Goal: Task Accomplishment & Management: Manage account settings

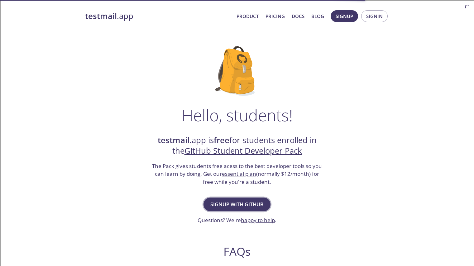
click at [247, 205] on span "Signup with GitHub" at bounding box center [236, 204] width 53 height 9
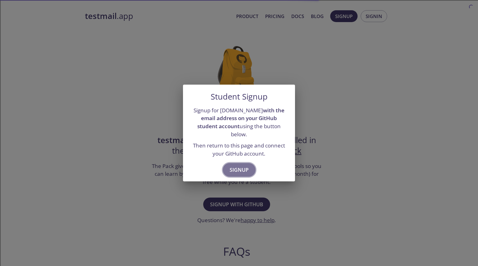
click at [234, 167] on span "Signup" at bounding box center [239, 170] width 19 height 9
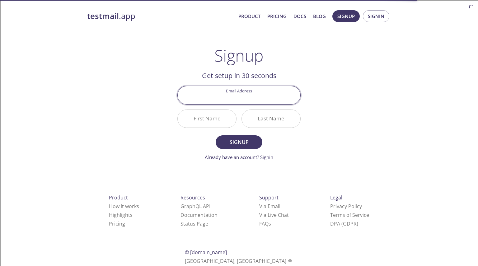
click at [249, 96] on input "Email Address" at bounding box center [239, 95] width 123 height 18
type input "[EMAIL_ADDRESS][DOMAIN_NAME]"
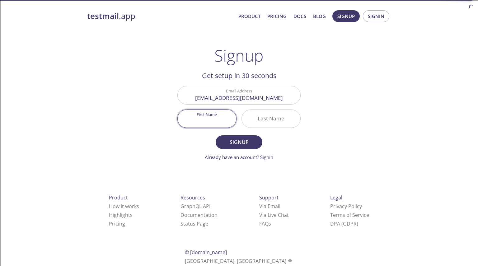
click at [202, 120] on input "First Name" at bounding box center [207, 119] width 59 height 18
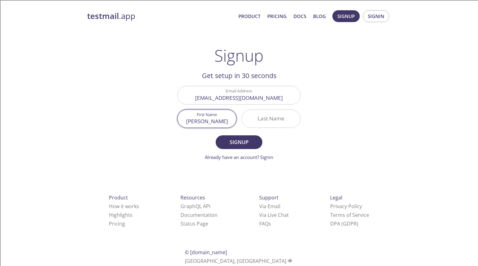
type input "[PERSON_NAME]"
click at [261, 123] on input "Last Name" at bounding box center [271, 119] width 59 height 18
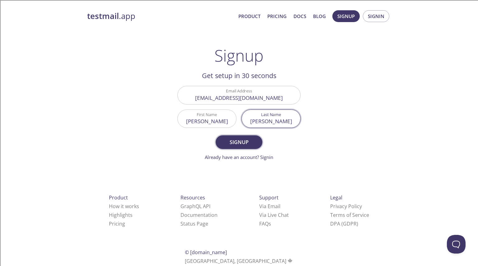
type input "[PERSON_NAME]"
click at [250, 141] on span "Signup" at bounding box center [239, 142] width 33 height 9
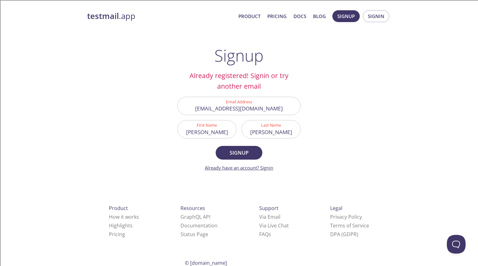
click at [266, 169] on link "Already have an account? Signin" at bounding box center [239, 168] width 68 height 6
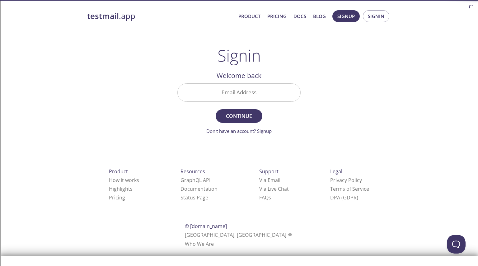
click at [237, 96] on input "Email Address" at bounding box center [239, 93] width 123 height 18
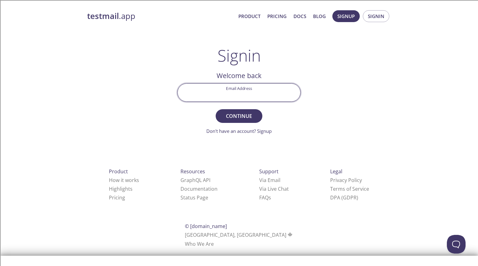
type input "[EMAIL_ADDRESS][DOMAIN_NAME]"
click at [235, 116] on span "Continue" at bounding box center [239, 116] width 33 height 9
click at [232, 89] on input "Signin Security Code" at bounding box center [239, 93] width 123 height 18
click at [231, 91] on input "Signin Security Code" at bounding box center [239, 93] width 123 height 18
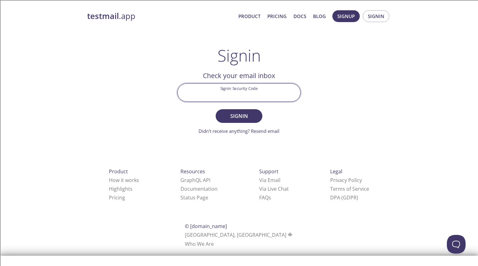
click at [139, 98] on div "testmail .app Product Pricing Docs Blog Signup Signin Signin Welcome back Email…" at bounding box center [239, 136] width 319 height 260
click at [214, 86] on input "Signin Security Code" at bounding box center [239, 93] width 123 height 18
paste input "U534TW"
click at [231, 112] on span "Signin" at bounding box center [239, 116] width 33 height 9
click at [231, 97] on input "U534TW" at bounding box center [239, 93] width 123 height 18
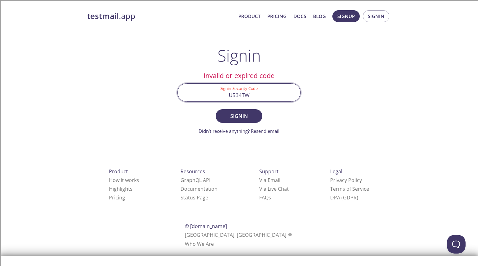
paste input "D"
type input "DU534TW"
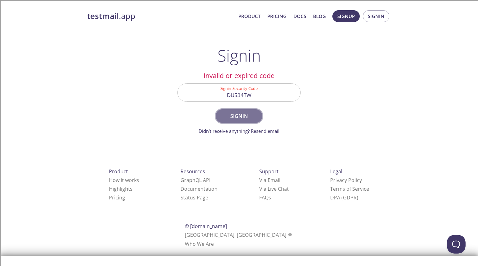
click at [234, 118] on span "Signin" at bounding box center [239, 116] width 33 height 9
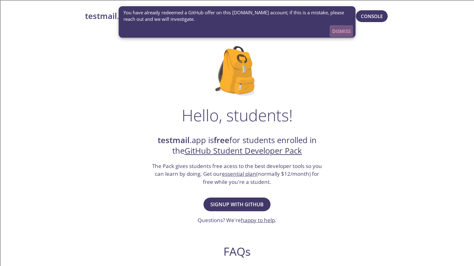
click at [340, 34] on span "Dismiss" at bounding box center [341, 31] width 18 height 8
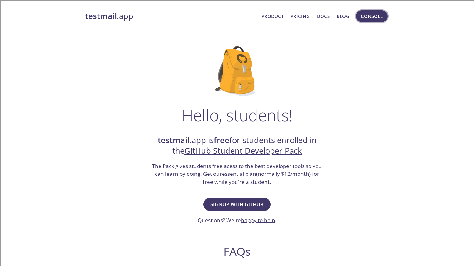
click at [375, 13] on span "Console" at bounding box center [372, 16] width 22 height 8
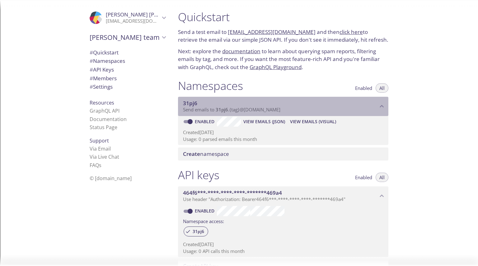
click at [320, 102] on span "31pj6" at bounding box center [280, 103] width 195 height 7
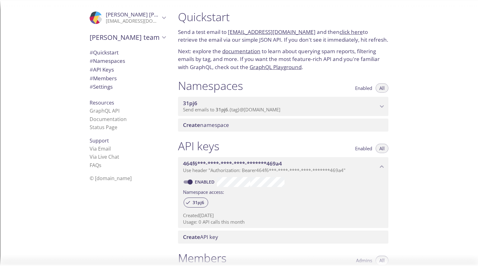
click at [339, 170] on span "Use header "Authorization: Bearer 464f6***-****-****-****-*******469a4 "" at bounding box center [264, 170] width 163 height 6
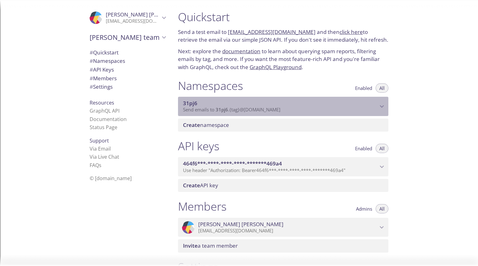
click at [316, 112] on p "Send emails to 31pj6 . {tag} @[DOMAIN_NAME]" at bounding box center [280, 110] width 195 height 6
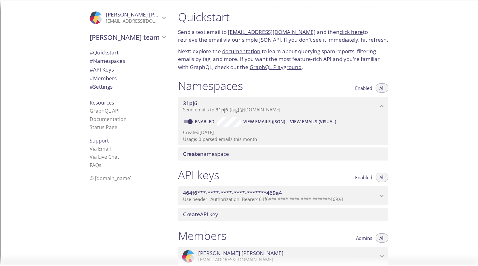
click at [316, 112] on p "Send emails to 31pj6 . {tag} @[DOMAIN_NAME]" at bounding box center [280, 110] width 195 height 6
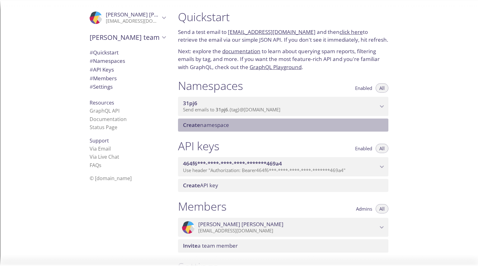
click at [224, 125] on span "Create namespace" at bounding box center [206, 124] width 46 height 7
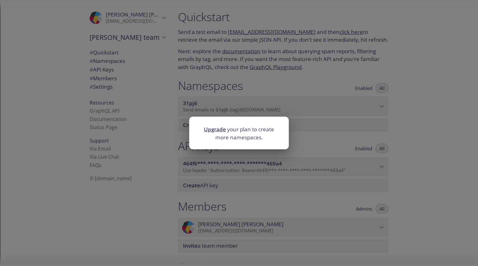
click at [94, 223] on div "Upgrade your plan to create more namespaces." at bounding box center [239, 133] width 478 height 266
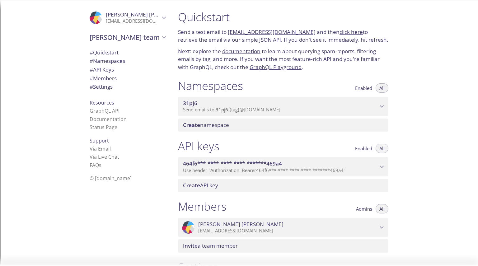
click at [210, 185] on span "Create API key" at bounding box center [200, 185] width 35 height 7
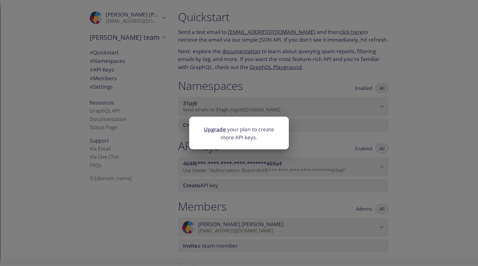
click at [81, 234] on div "Upgrade your plan to create more API keys." at bounding box center [239, 133] width 478 height 266
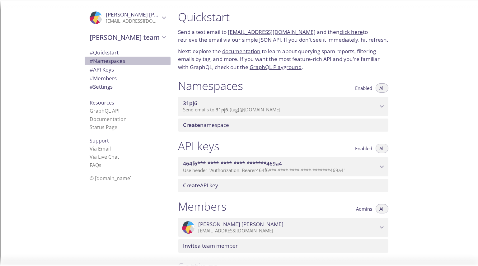
click at [105, 57] on span "# Namespaces" at bounding box center [128, 61] width 76 height 8
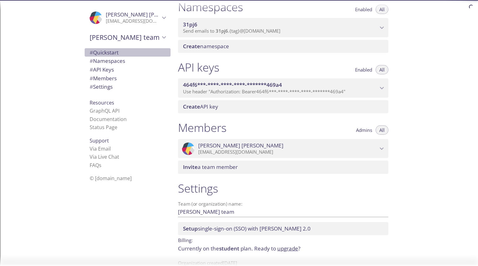
click at [104, 53] on span "# Quickstart" at bounding box center [104, 52] width 29 height 7
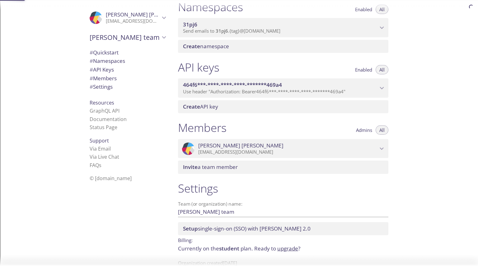
scroll to position [10, 0]
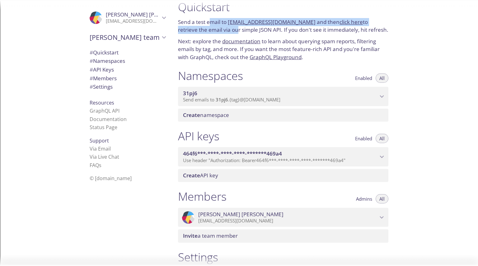
drag, startPoint x: 212, startPoint y: 23, endPoint x: 215, endPoint y: 27, distance: 4.6
click at [215, 27] on p "Send a test email to [EMAIL_ADDRESS][DOMAIN_NAME] and then click here to retrie…" at bounding box center [283, 26] width 210 height 16
click at [322, 23] on p "Send a test email to [EMAIL_ADDRESS][DOMAIN_NAME] and then click here to retrie…" at bounding box center [283, 26] width 210 height 16
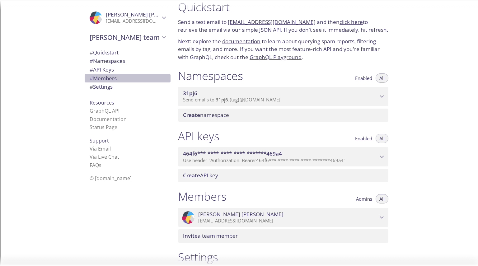
click at [125, 80] on span "# Members" at bounding box center [128, 78] width 76 height 8
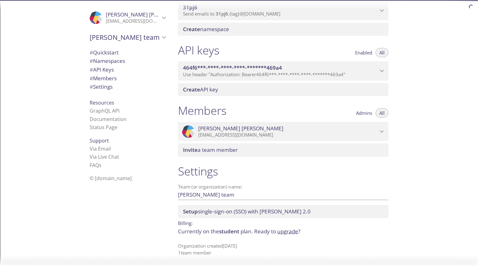
click at [212, 154] on div "Invite a team member" at bounding box center [283, 150] width 210 height 13
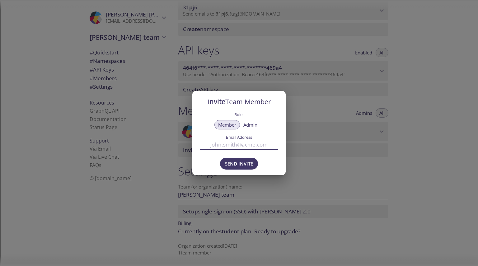
click at [236, 145] on input "Email Address" at bounding box center [239, 145] width 78 height 10
click at [252, 125] on span "Admin" at bounding box center [250, 125] width 14 height 0
click at [252, 139] on label "Email Address" at bounding box center [239, 137] width 59 height 4
click at [252, 140] on input "Email Address" at bounding box center [239, 145] width 78 height 10
type input "g"
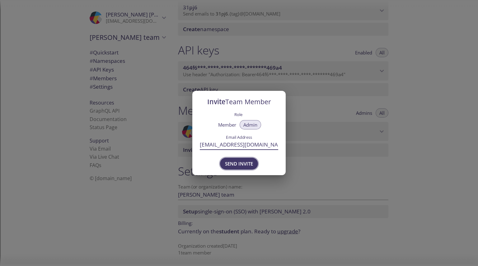
type input "[EMAIL_ADDRESS][DOMAIN_NAME]"
click at [247, 164] on span "Send Invite" at bounding box center [239, 164] width 28 height 8
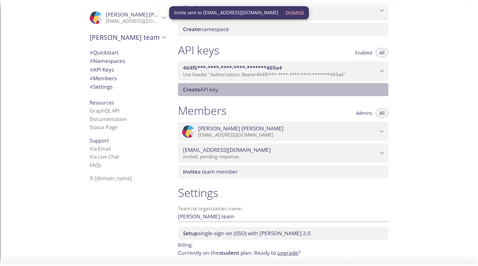
click at [262, 92] on span "Create API key" at bounding box center [284, 89] width 203 height 7
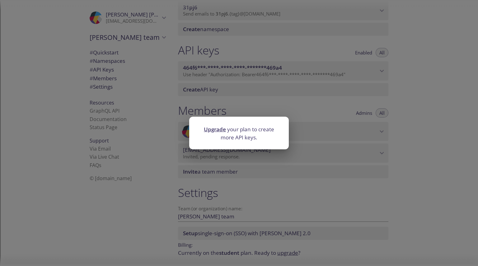
click at [313, 110] on div "Upgrade your plan to create more API keys." at bounding box center [239, 133] width 478 height 266
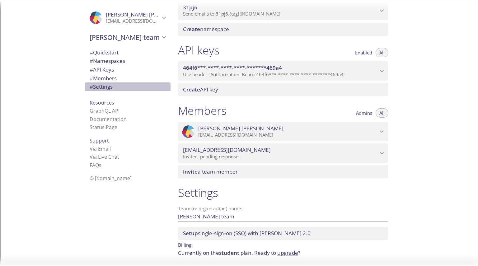
click at [109, 88] on span "# Settings" at bounding box center [101, 86] width 23 height 7
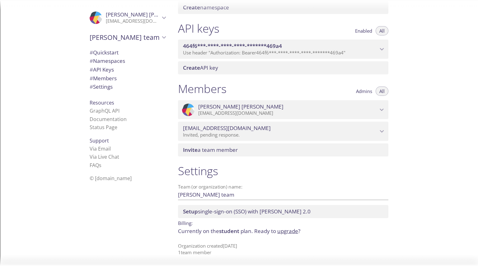
click at [103, 88] on span "# Settings" at bounding box center [101, 86] width 23 height 7
click at [97, 127] on link "Status Page" at bounding box center [104, 127] width 28 height 7
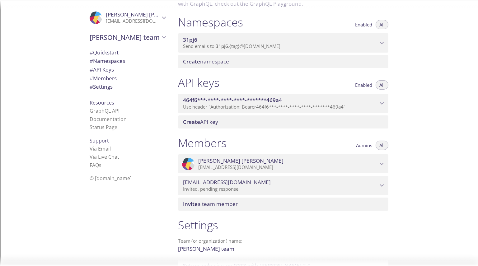
scroll to position [0, 0]
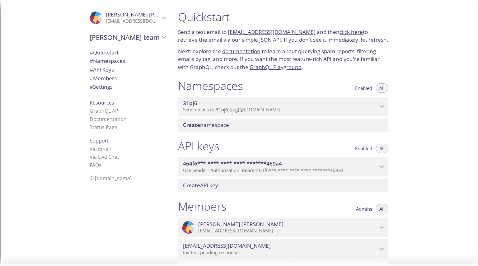
click at [292, 33] on link "[EMAIL_ADDRESS][DOMAIN_NAME]" at bounding box center [272, 31] width 88 height 7
drag, startPoint x: 305, startPoint y: 31, endPoint x: 230, endPoint y: 26, distance: 74.9
click at [230, 26] on div "Quickstart Send a test email to [EMAIL_ADDRESS][DOMAIN_NAME] and then click her…" at bounding box center [283, 40] width 220 height 69
click at [228, 32] on link "[EMAIL_ADDRESS][DOMAIN_NAME]" at bounding box center [272, 31] width 88 height 7
drag, startPoint x: 228, startPoint y: 32, endPoint x: 304, endPoint y: 32, distance: 76.0
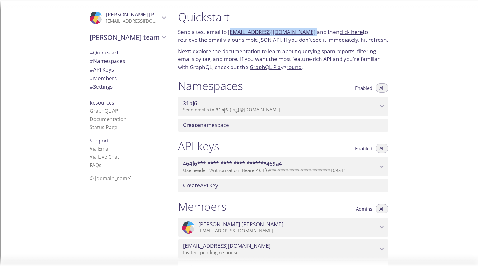
click at [304, 32] on p "Send a test email to [EMAIL_ADDRESS][DOMAIN_NAME] and then click here to retrie…" at bounding box center [283, 36] width 210 height 16
copy link "[EMAIL_ADDRESS][DOMAIN_NAME]"
click at [341, 31] on link "click here" at bounding box center [351, 31] width 23 height 7
click at [340, 33] on link "click here" at bounding box center [351, 31] width 23 height 7
click at [215, 126] on span "Create namespace" at bounding box center [206, 124] width 46 height 7
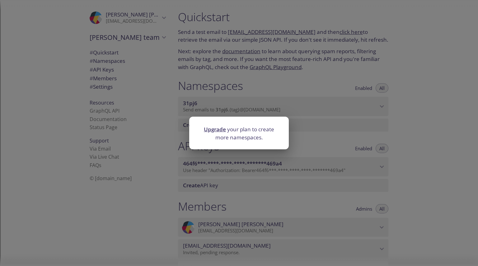
click at [343, 129] on div "Upgrade your plan to create more namespaces." at bounding box center [239, 133] width 478 height 266
